Goal: Task Accomplishment & Management: Manage account settings

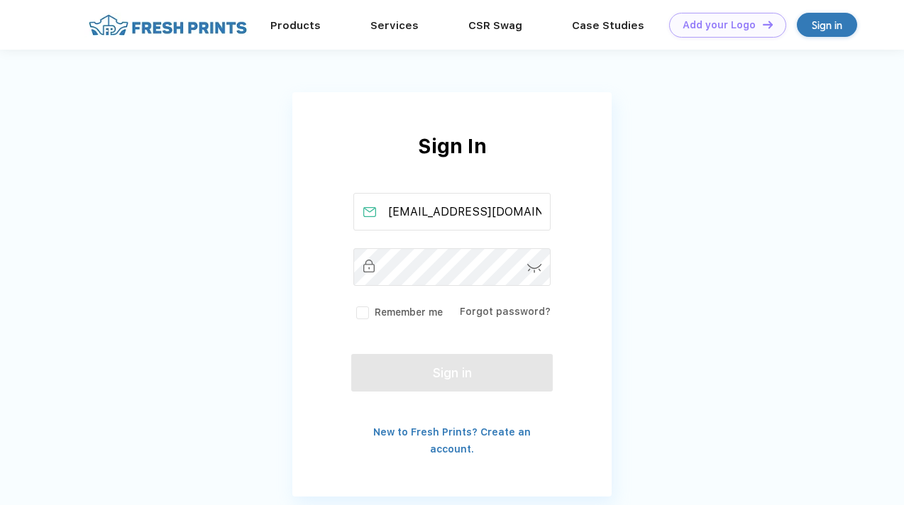
type input "[EMAIL_ADDRESS][DOMAIN_NAME]"
click at [836, 33] on div "Sign in" at bounding box center [827, 25] width 60 height 24
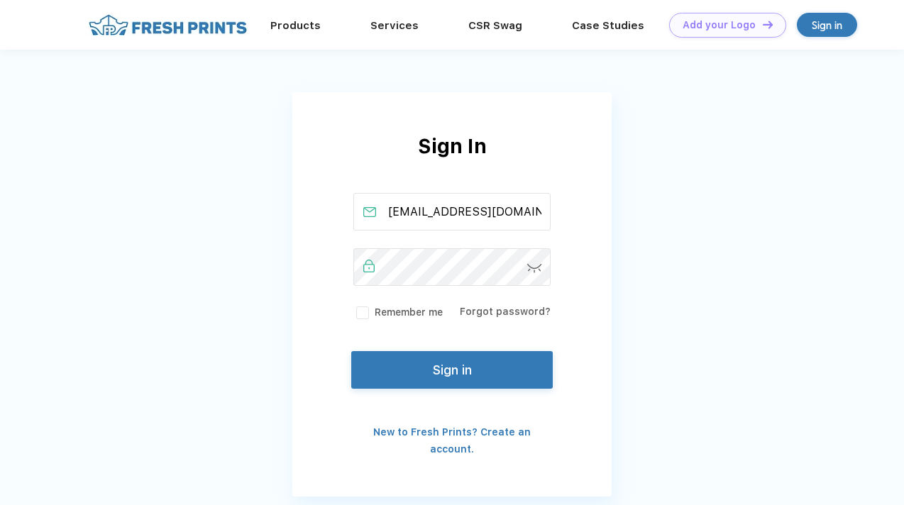
click at [469, 381] on button "Sign in" at bounding box center [452, 370] width 202 height 38
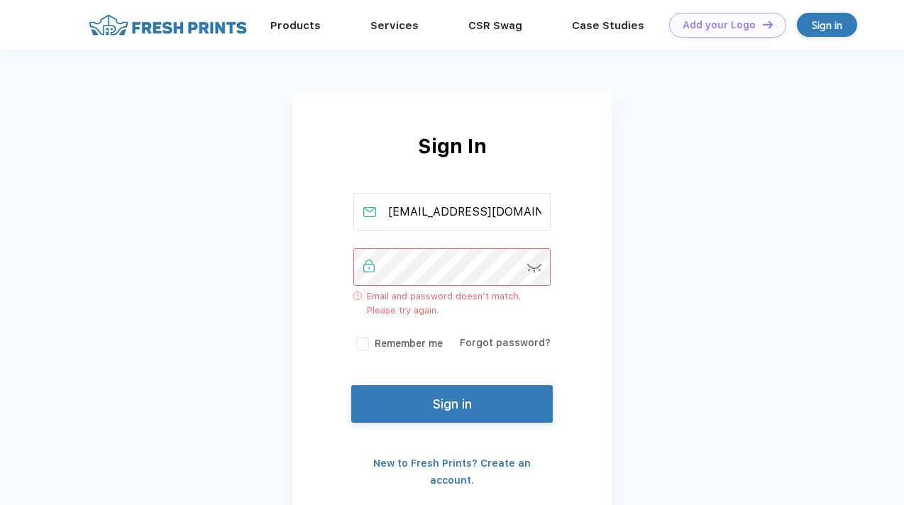
click at [278, 256] on div "Sign In srav.alurii@gmail.com Email and password doesn’t match. Please try agai…" at bounding box center [452, 274] width 904 height 549
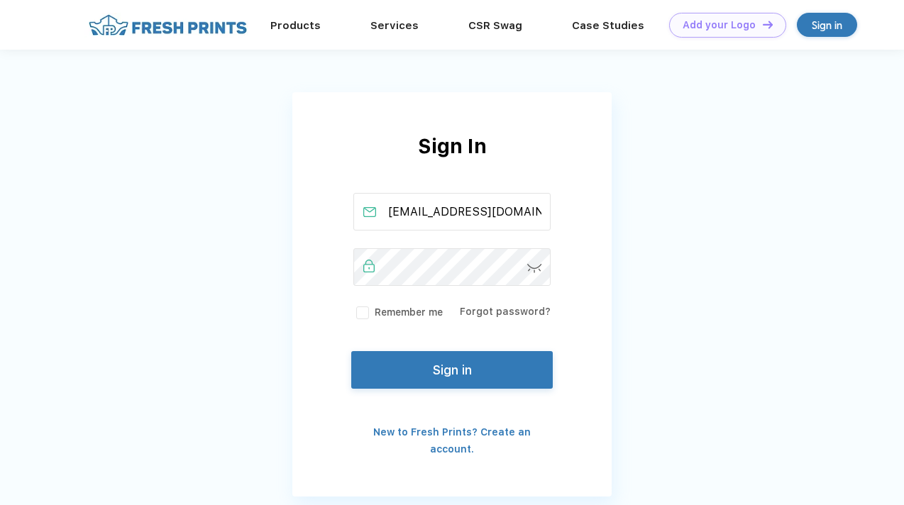
click at [395, 370] on button "Sign in" at bounding box center [452, 370] width 202 height 38
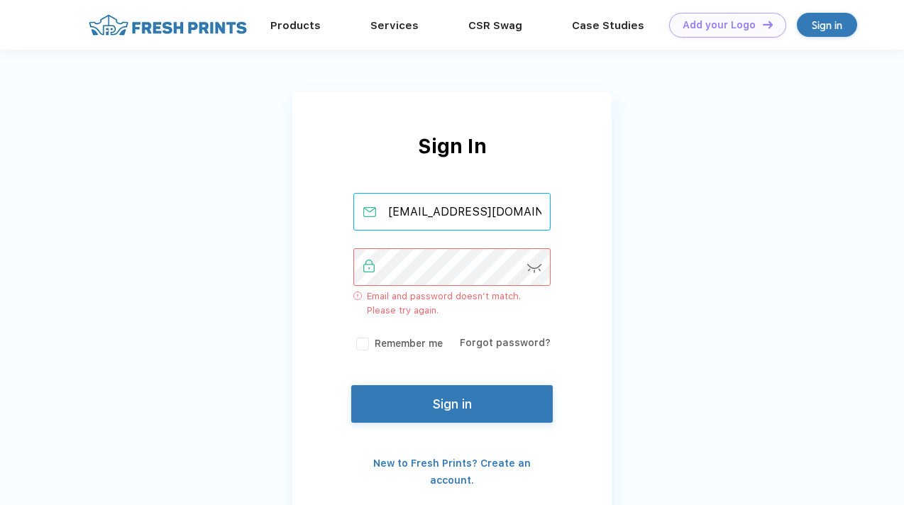
drag, startPoint x: 530, startPoint y: 211, endPoint x: 437, endPoint y: 207, distance: 93.1
click at [437, 207] on input "[EMAIL_ADDRESS][DOMAIN_NAME]" at bounding box center [453, 212] width 198 height 38
click at [439, 211] on input "[EMAIL_ADDRESS][DOMAIN_NAME]" at bounding box center [453, 212] width 198 height 38
type input "sravya.alu@gmail.com"
click at [542, 264] on img at bounding box center [534, 268] width 15 height 9
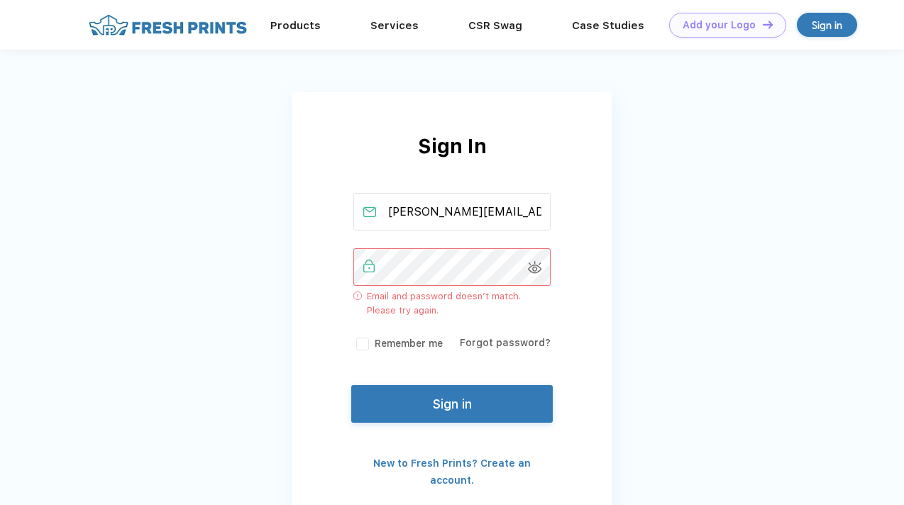
click at [536, 269] on img at bounding box center [535, 267] width 14 height 13
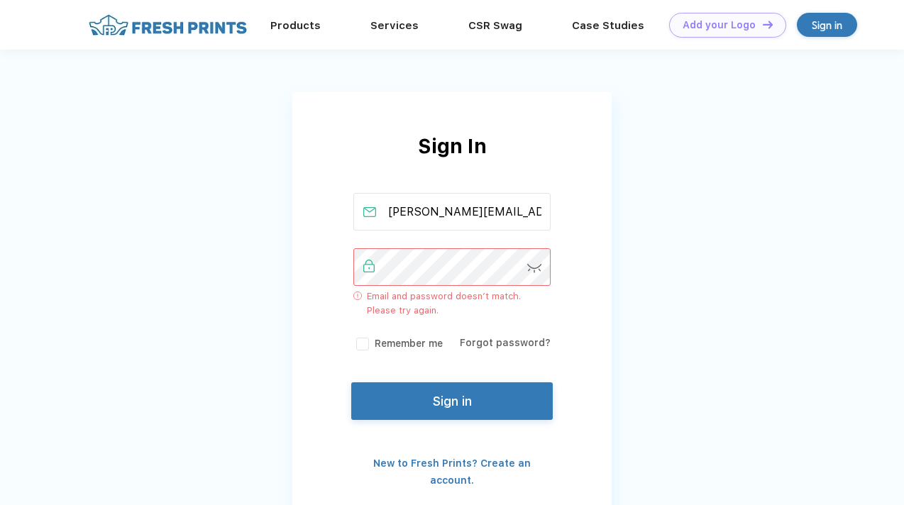
click at [501, 387] on button "Sign in" at bounding box center [452, 402] width 202 height 38
click at [501, 388] on button "Sign in" at bounding box center [452, 402] width 202 height 38
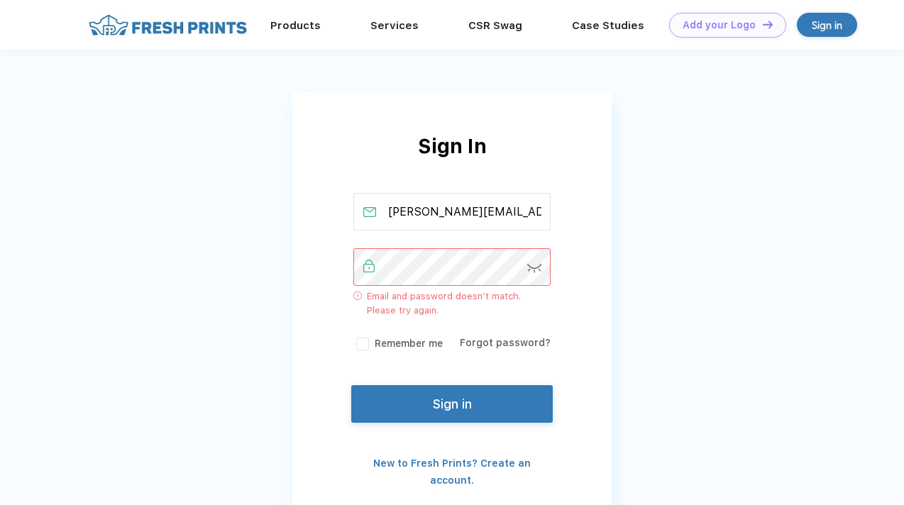
click at [253, 224] on div "Sign In sravya.alu@gmail.com Email and password doesn’t match. Please try again…" at bounding box center [452, 274] width 904 height 549
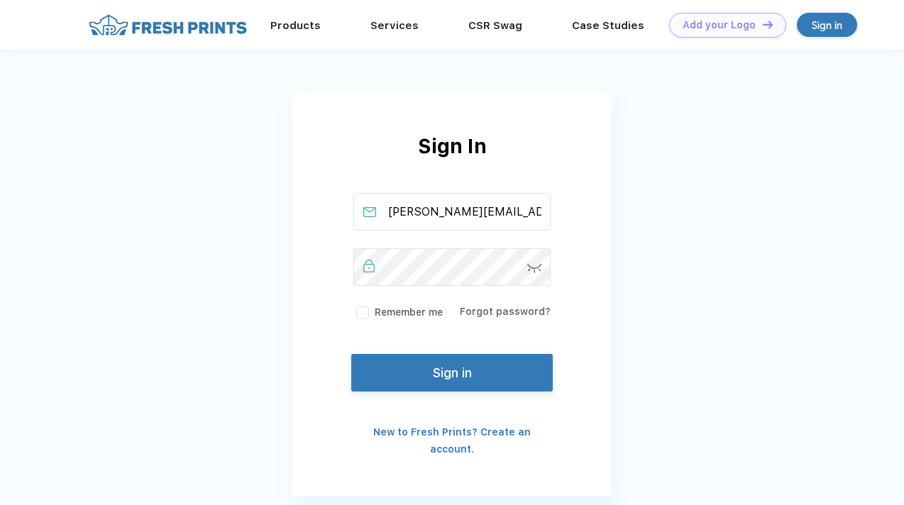
click at [537, 270] on img at bounding box center [534, 268] width 15 height 9
click at [285, 246] on div "Sign In sravya.alu@gmail.com Remember me Forgot password? Sign in New to Fresh …" at bounding box center [452, 259] width 904 height 518
click at [534, 266] on img at bounding box center [535, 267] width 14 height 13
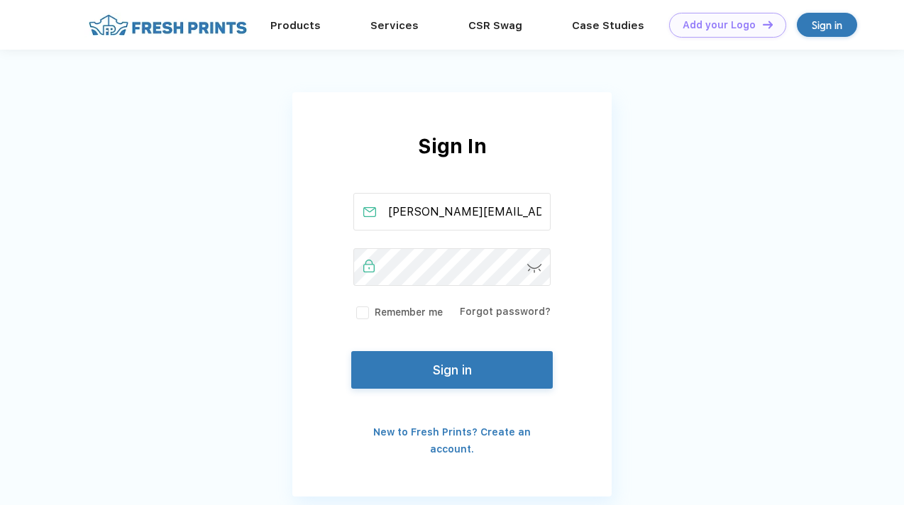
click at [475, 366] on button "Sign in" at bounding box center [452, 370] width 202 height 38
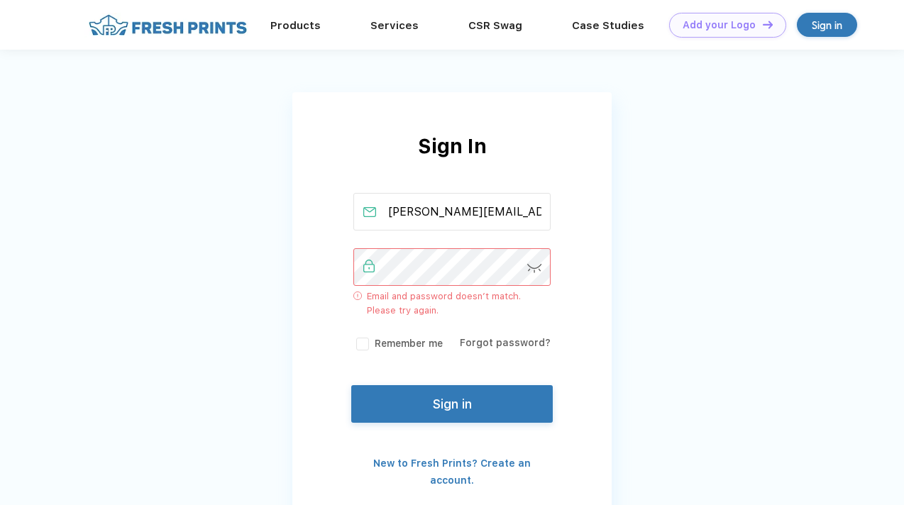
click at [875, 186] on div "Sign In sravya.alu@gmail.com Email and password doesn’t match. Please try again…" at bounding box center [452, 274] width 904 height 549
